Goal: Check status: Check status

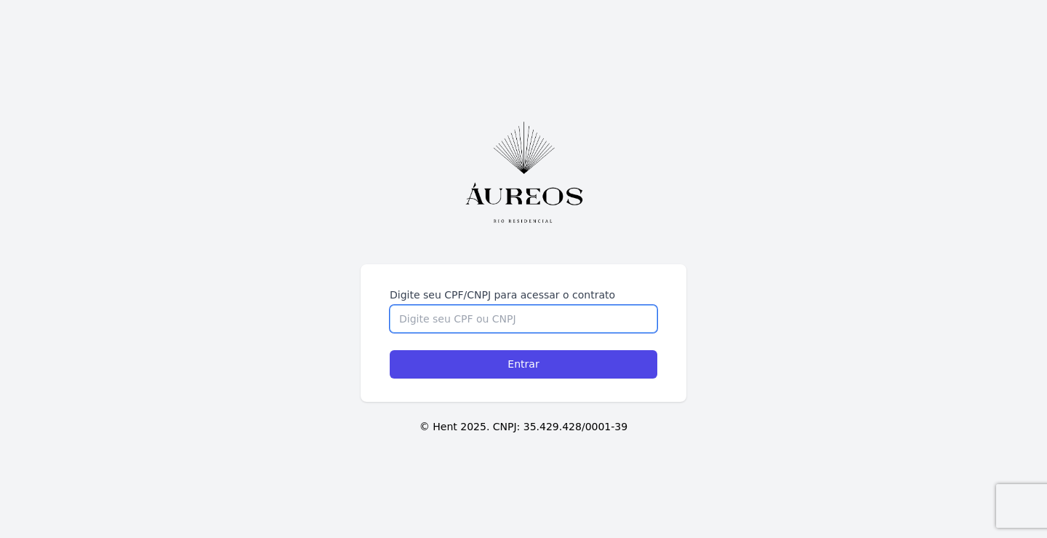
click at [439, 313] on input "Digite seu CPF/CNPJ para acessar o contrato" at bounding box center [524, 319] width 268 height 28
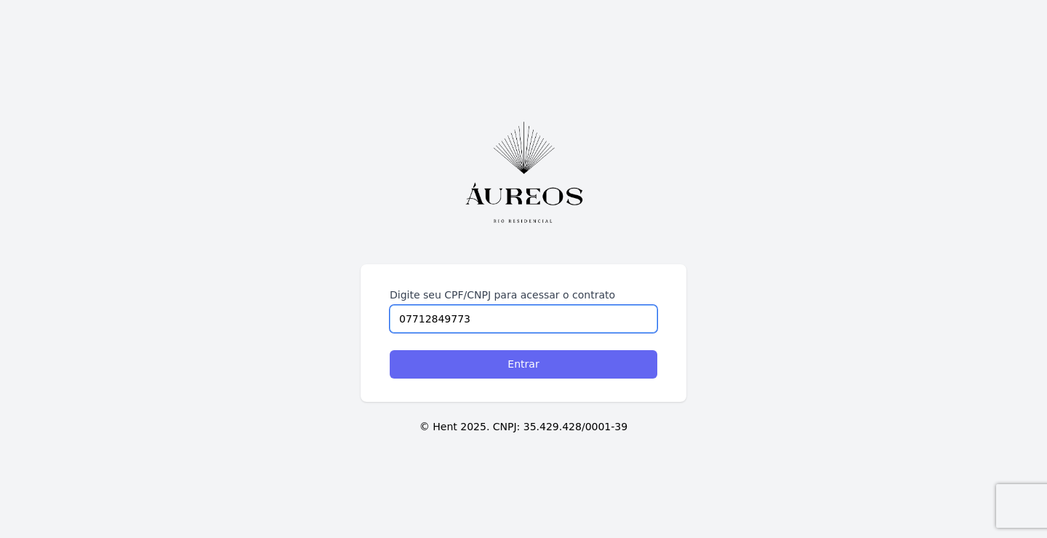
type input "07712849773"
click at [480, 361] on input "Entrar" at bounding box center [524, 364] width 268 height 28
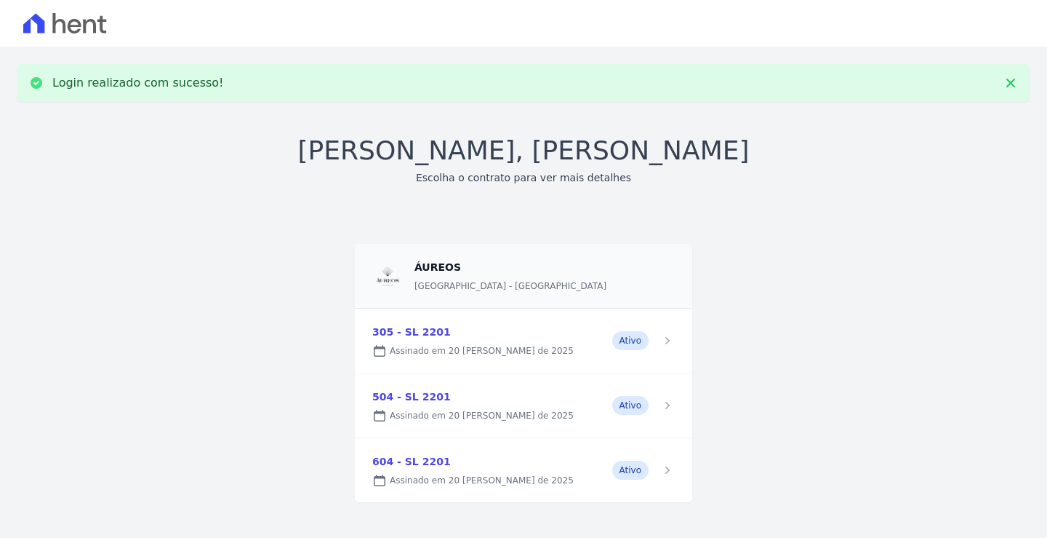
scroll to position [11, 0]
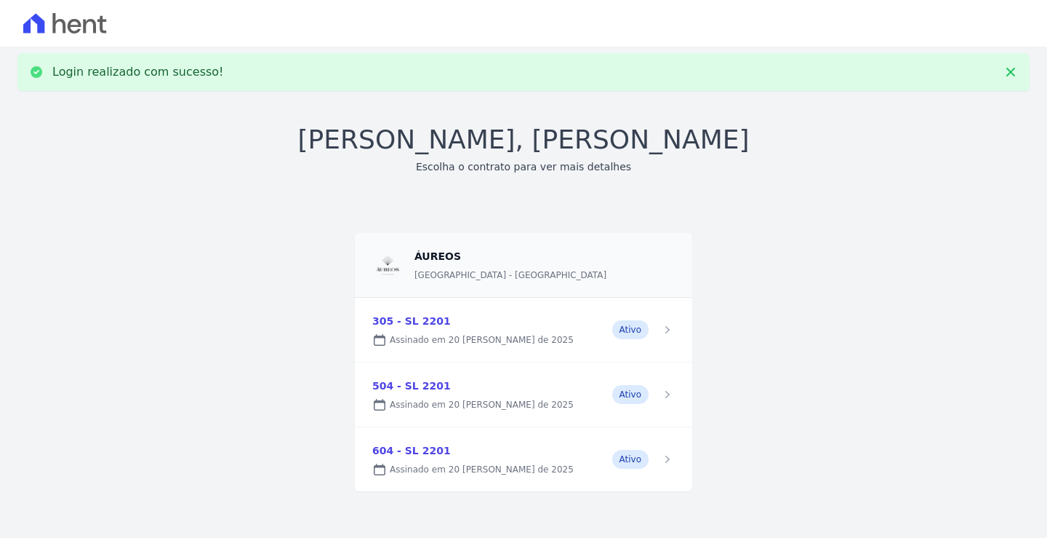
click at [666, 329] on link at bounding box center [523, 329] width 337 height 64
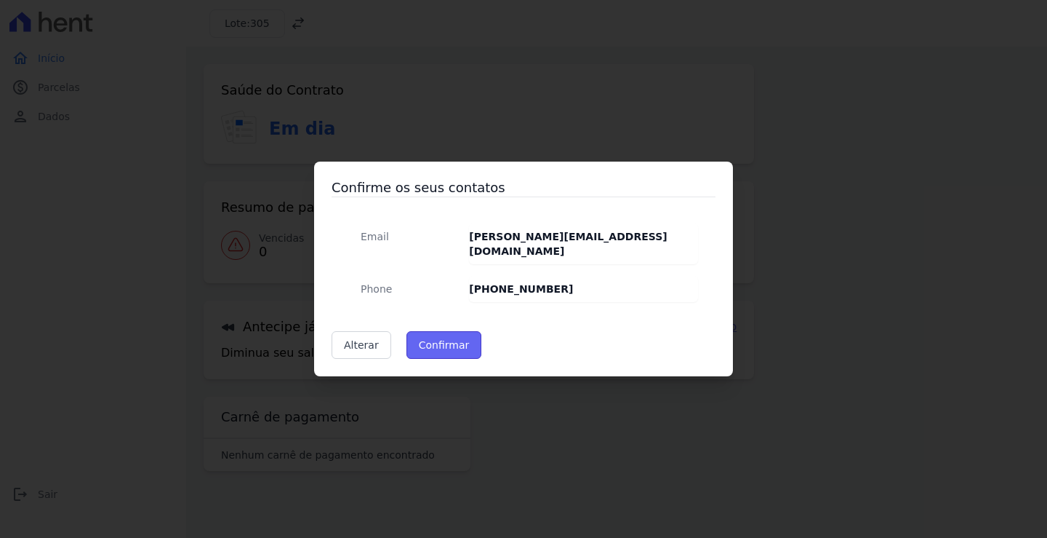
click at [431, 340] on button "Confirmar" at bounding box center [445, 345] width 76 height 28
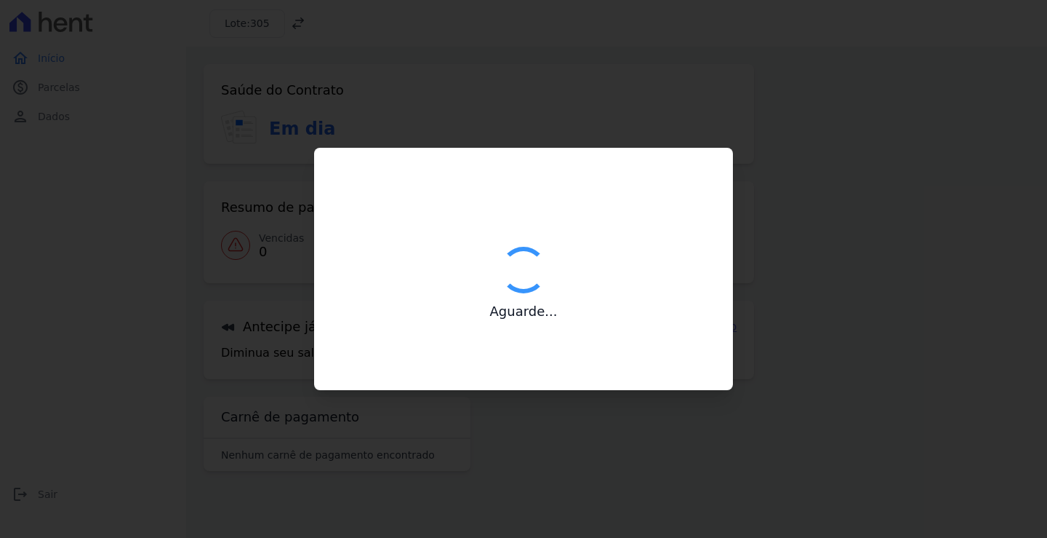
type input "Contatos confirmados com sucesso."
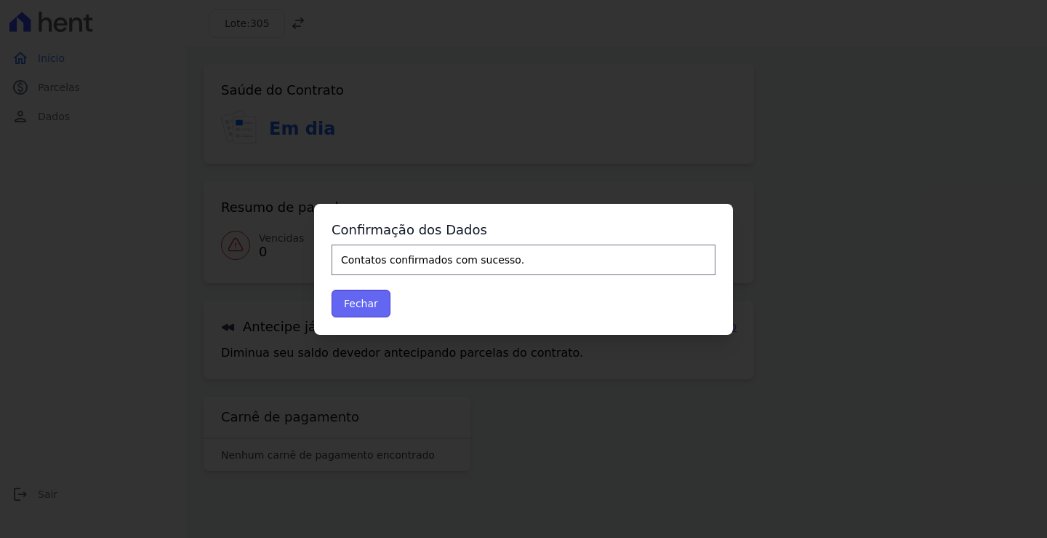
click at [360, 307] on button "Fechar" at bounding box center [361, 303] width 59 height 28
